Goal: Find specific page/section: Find specific page/section

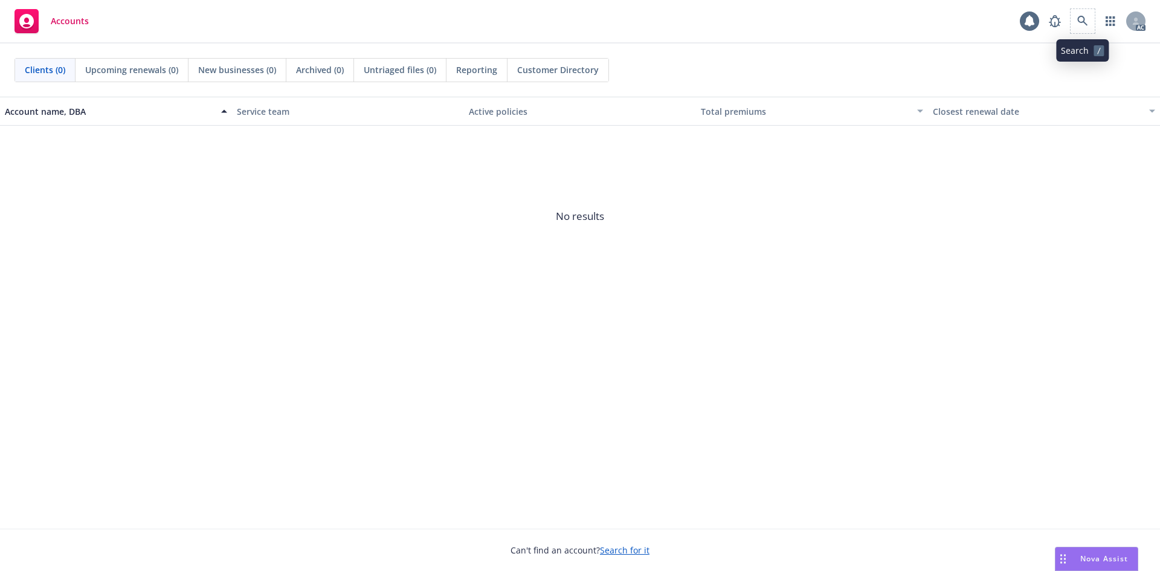
click at [1092, 12] on span at bounding box center [1082, 21] width 24 height 24
click at [1084, 20] on icon at bounding box center [1082, 21] width 10 height 10
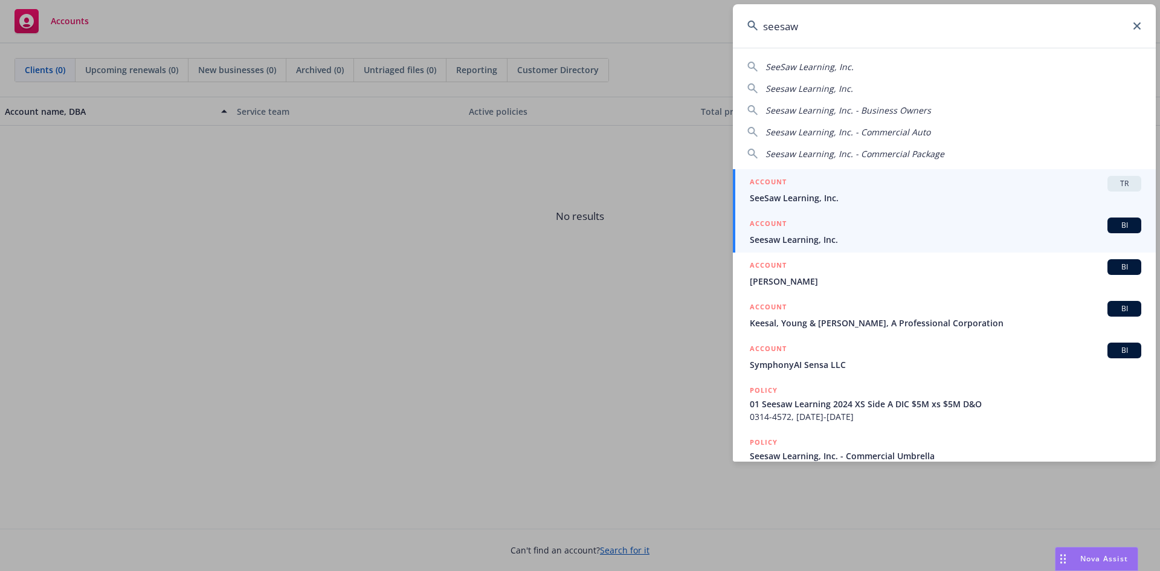
type input "seesaw"
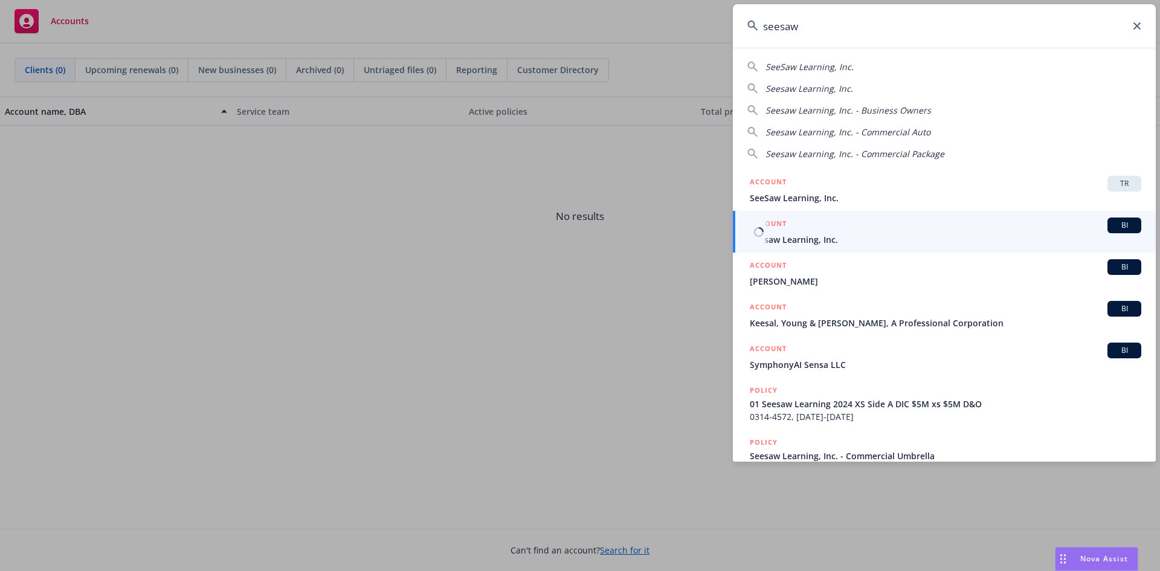
click at [844, 219] on div "ACCOUNT BI" at bounding box center [945, 225] width 391 height 16
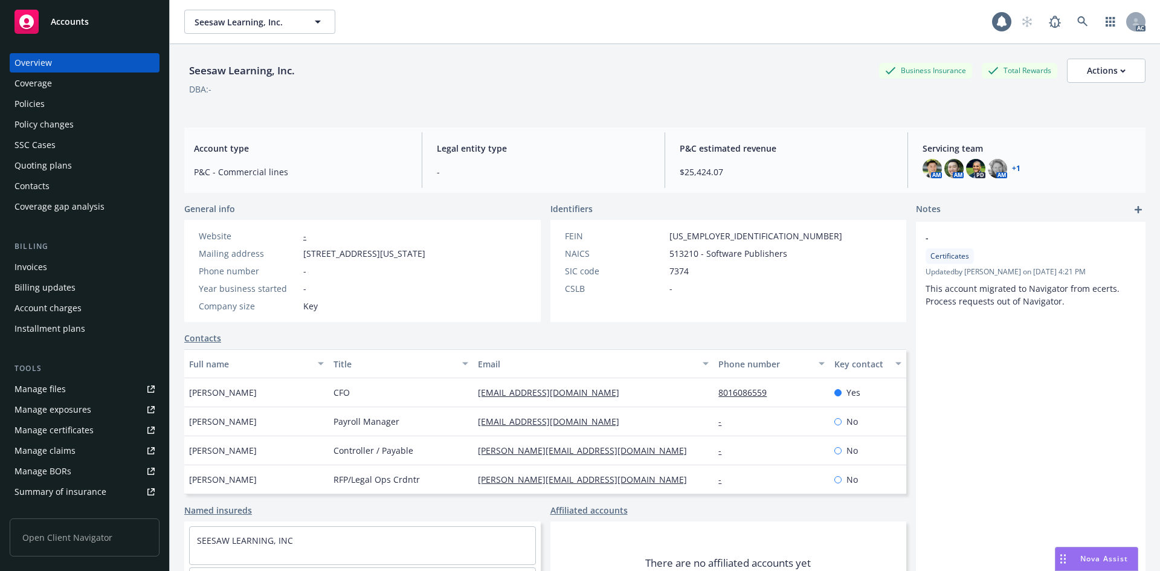
click at [36, 265] on div "Invoices" at bounding box center [30, 266] width 33 height 19
